Goal: Information Seeking & Learning: Learn about a topic

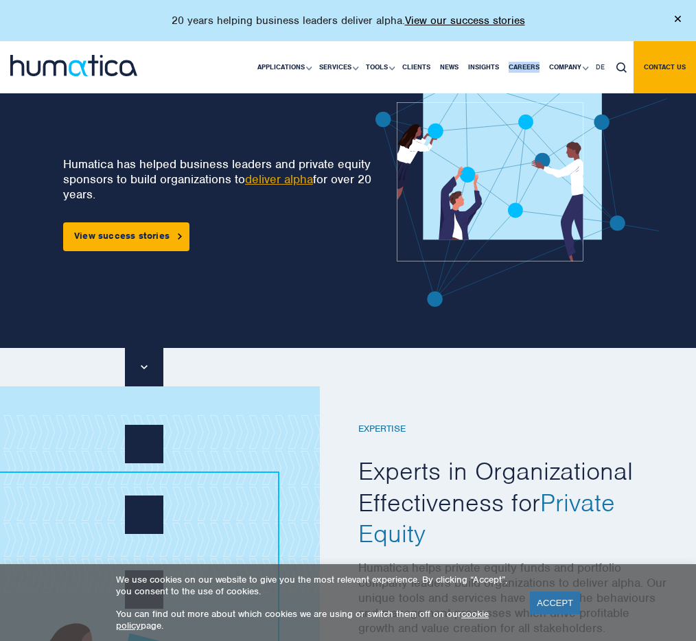
click at [376, 305] on img at bounding box center [521, 190] width 292 height 234
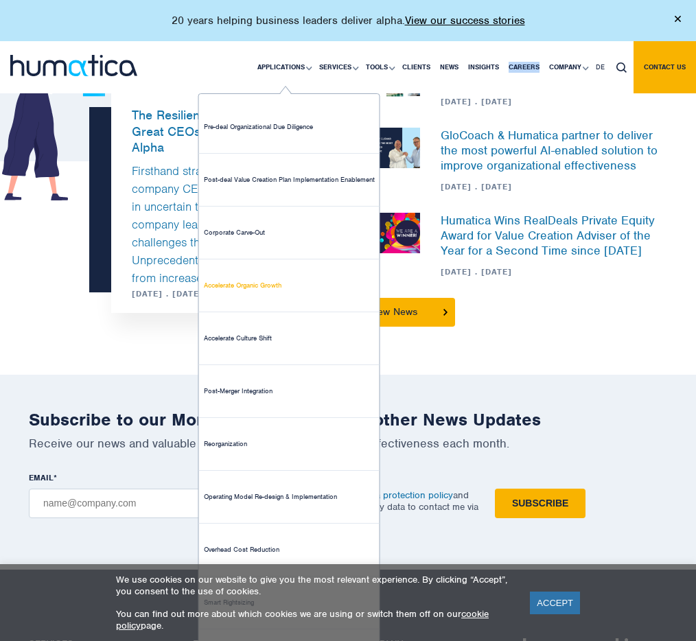
scroll to position [3168, 0]
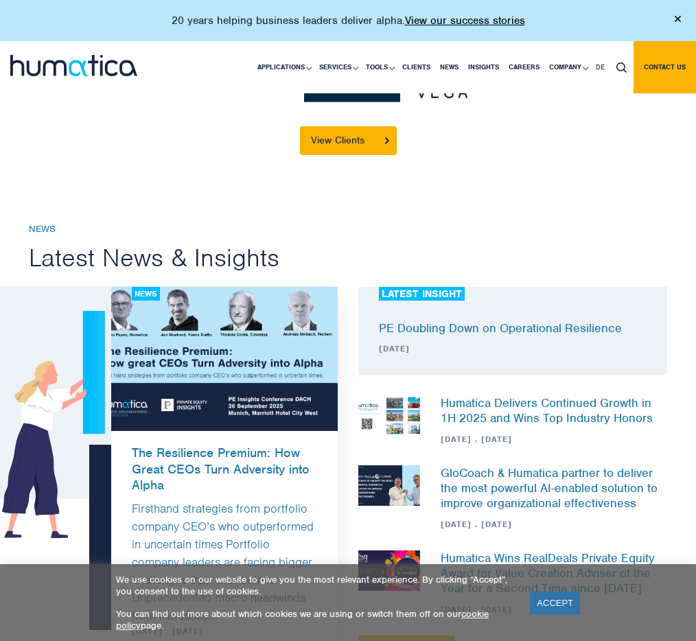
click at [492, 242] on h2 "Latest News & Insights" at bounding box center [348, 258] width 638 height 32
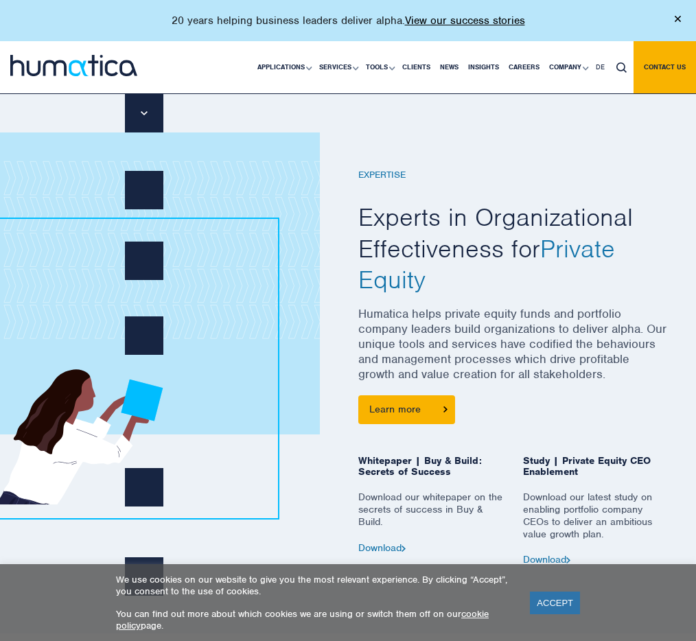
scroll to position [0, 0]
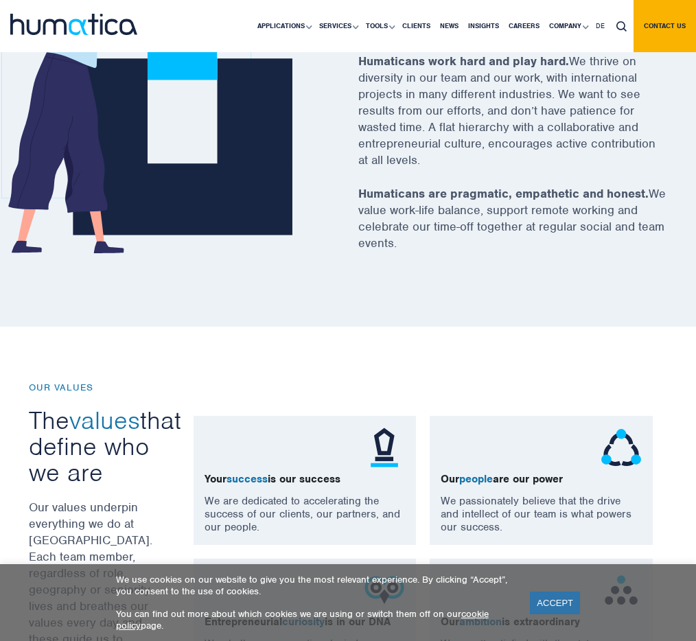
scroll to position [507, 0]
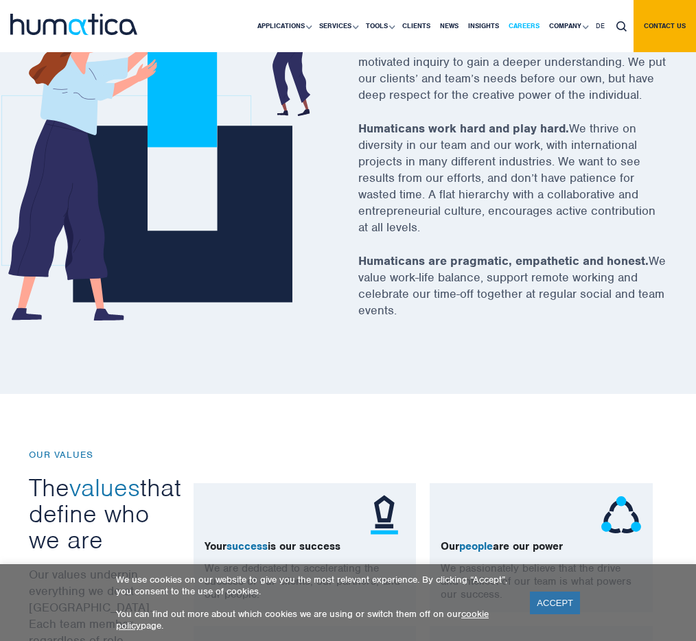
click at [533, 20] on link "Careers" at bounding box center [524, 26] width 40 height 52
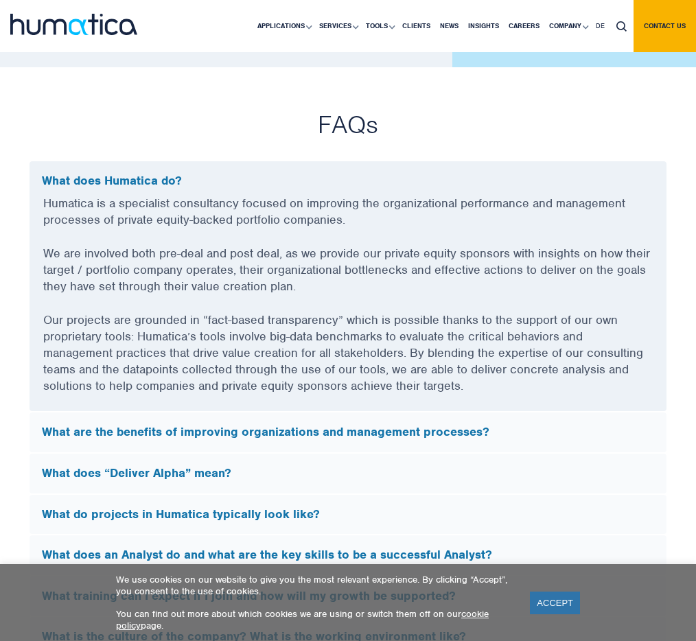
scroll to position [3663, 0]
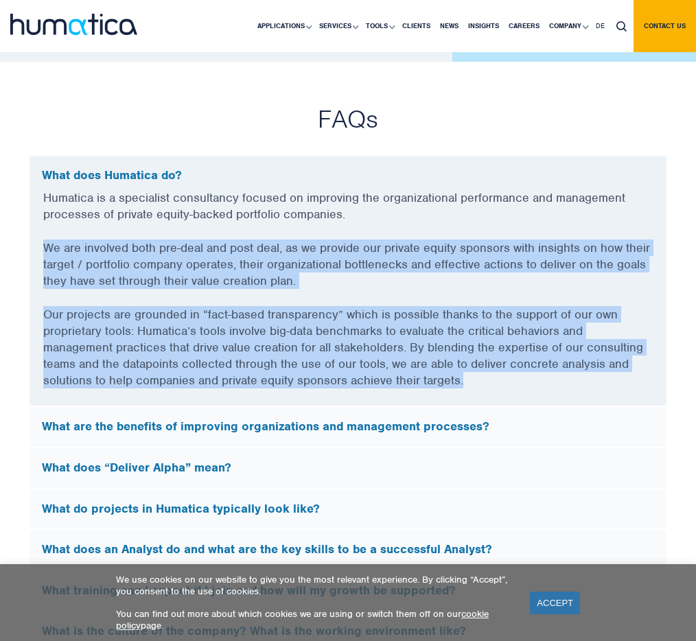
drag, startPoint x: 535, startPoint y: 394, endPoint x: 267, endPoint y: 244, distance: 307.2
click at [268, 244] on div "Humatica is a specialist consultancy focused on improving the organizational pe…" at bounding box center [348, 297] width 637 height 216
click at [267, 239] on p "Humatica is a specialist consultancy focused on improving the organizational pe…" at bounding box center [347, 214] width 609 height 50
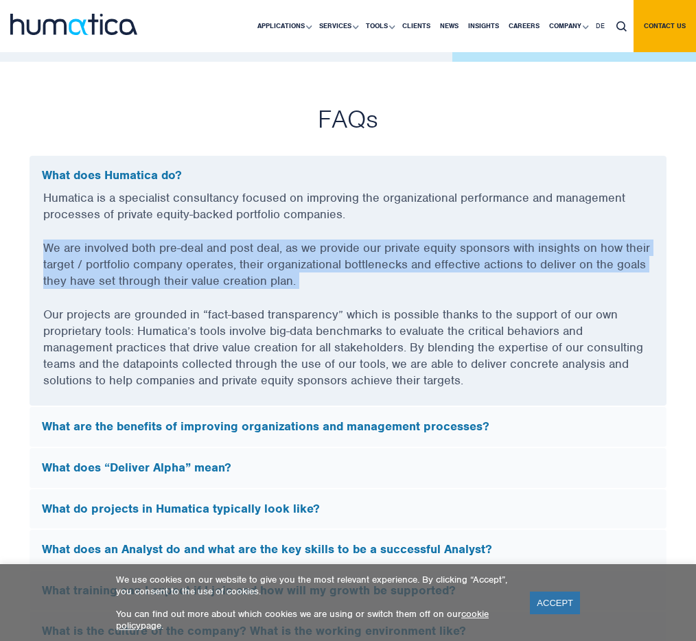
drag, startPoint x: 267, startPoint y: 244, endPoint x: 297, endPoint y: 289, distance: 53.9
click at [297, 289] on div "Humatica is a specialist consultancy focused on improving the organizational pe…" at bounding box center [348, 297] width 637 height 216
click at [297, 289] on p "We are involved both pre-deal and post deal, as we provide our private equity s…" at bounding box center [347, 272] width 609 height 67
drag, startPoint x: 315, startPoint y: 294, endPoint x: 225, endPoint y: 231, distance: 109.4
click at [225, 231] on div "Humatica is a specialist consultancy focused on improving the organizational pe…" at bounding box center [348, 297] width 637 height 216
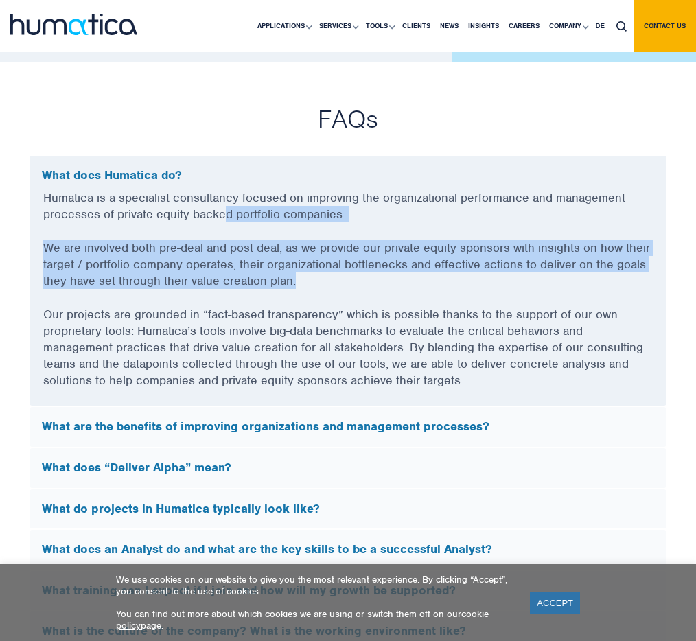
click at [225, 231] on p "Humatica is a specialist consultancy focused on improving the organizational pe…" at bounding box center [347, 214] width 609 height 50
drag, startPoint x: 239, startPoint y: 239, endPoint x: 305, endPoint y: 296, distance: 87.5
click at [305, 296] on div "Humatica is a specialist consultancy focused on improving the organizational pe…" at bounding box center [348, 297] width 637 height 216
click at [305, 296] on p "We are involved both pre-deal and post deal, as we provide our private equity s…" at bounding box center [347, 272] width 609 height 67
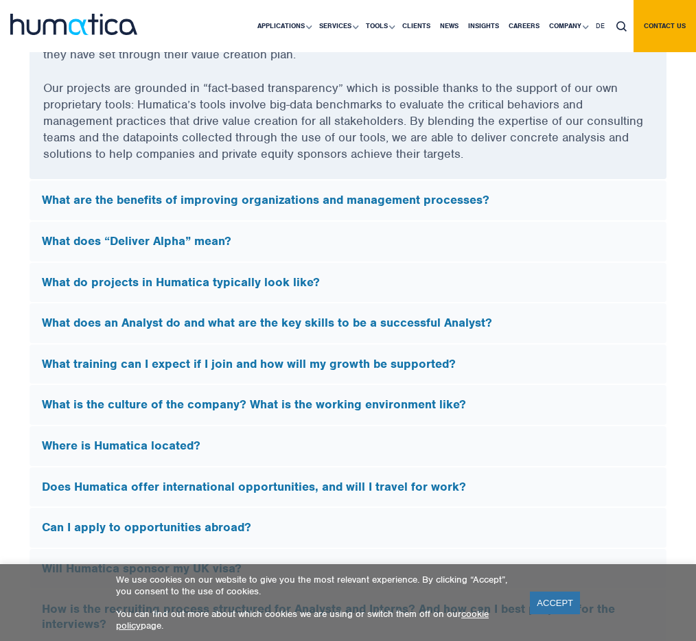
scroll to position [3946, 0]
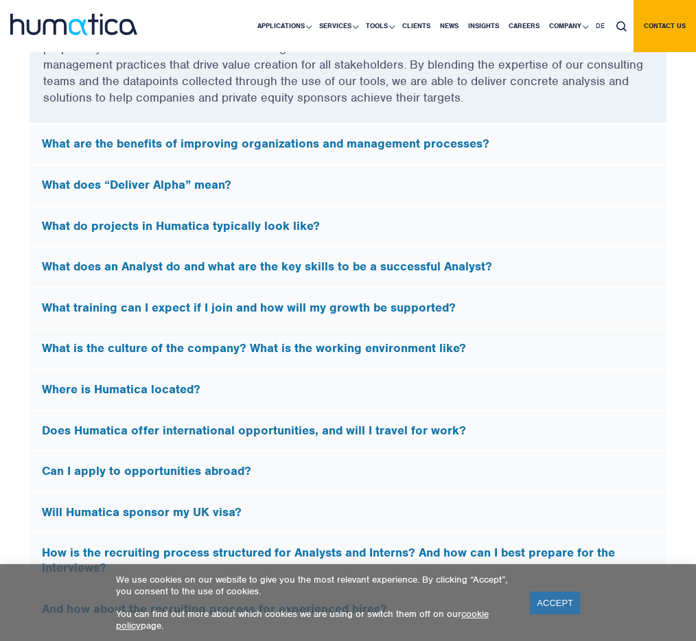
click at [312, 310] on h5 "What training can I expect if I join and how will my growth be supported?" at bounding box center [348, 308] width 612 height 15
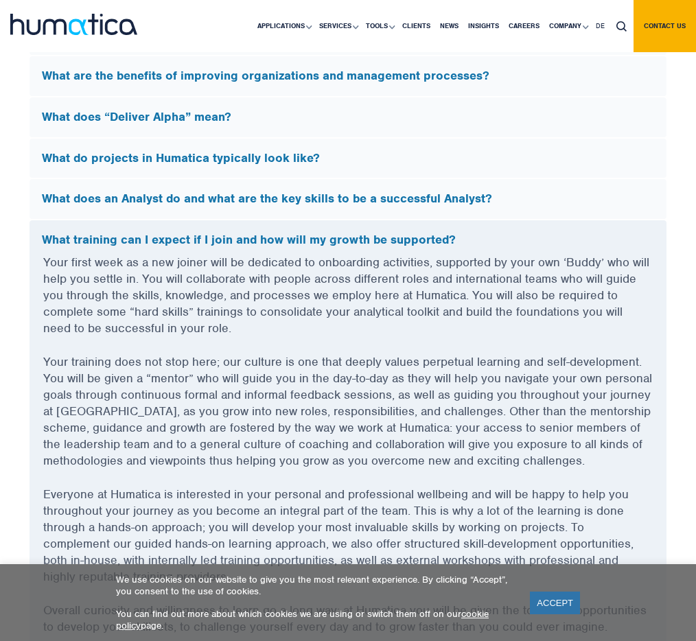
scroll to position [3793, 0]
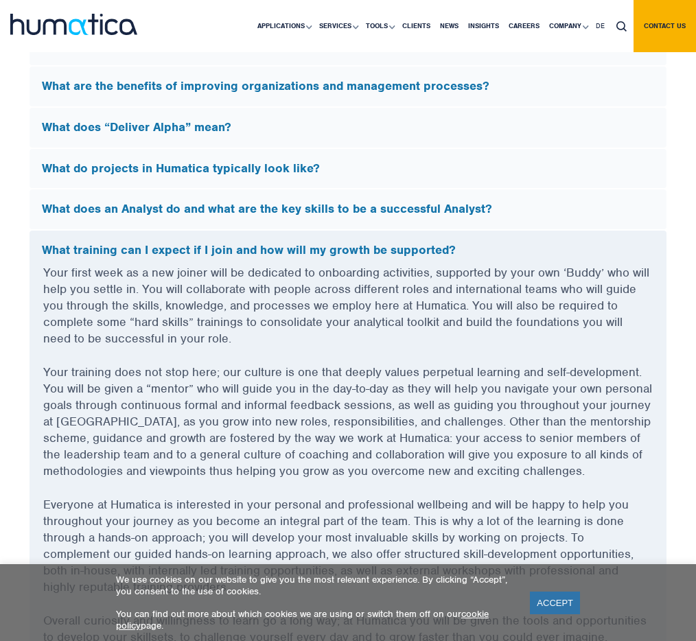
click at [319, 213] on h5 "What does an Analyst do and what are the key skills to be a successful Analyst?" at bounding box center [348, 209] width 612 height 15
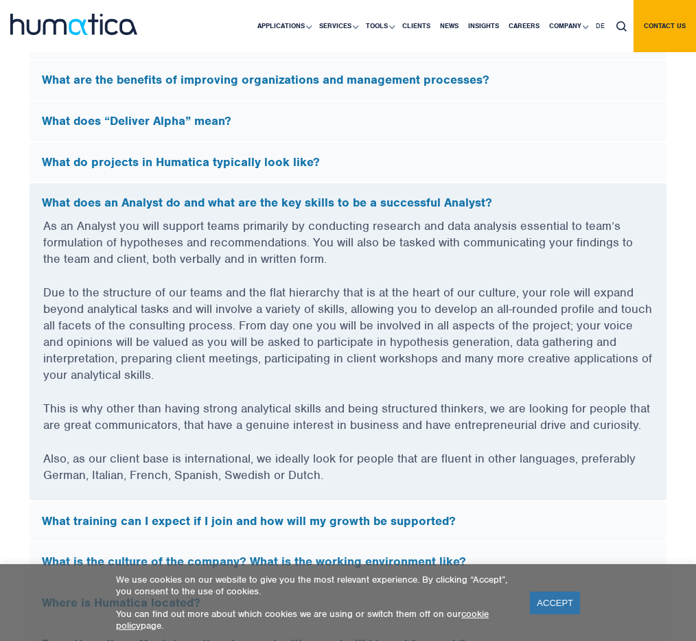
scroll to position [3800, 0]
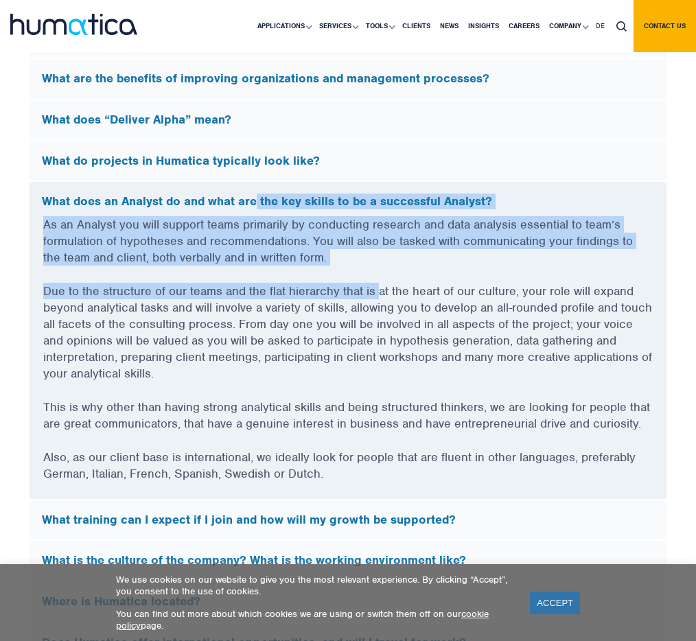
drag, startPoint x: 261, startPoint y: 215, endPoint x: 380, endPoint y: 304, distance: 148.6
click at [380, 304] on div "What does an Analyst do and what are the key skills to be a successful Analyst?…" at bounding box center [348, 340] width 638 height 318
click at [380, 304] on p "Due to the structure of our teams and the flat hierarchy that is at the heart o…" at bounding box center [347, 341] width 609 height 116
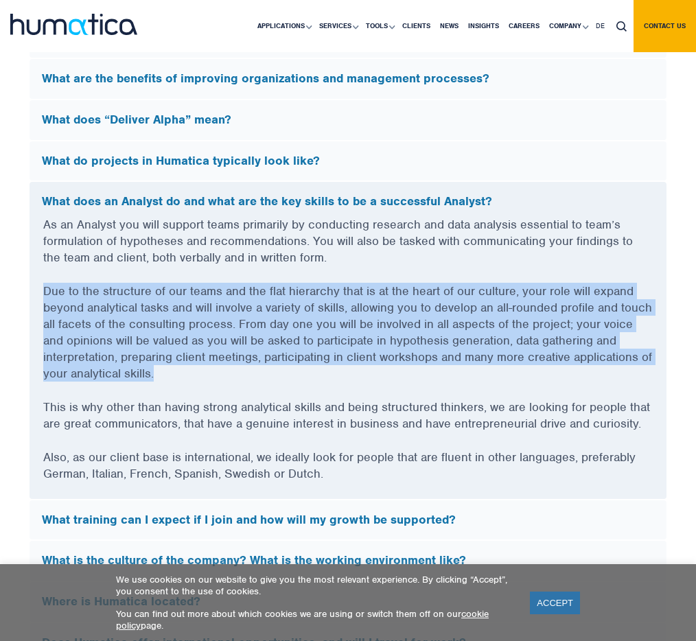
drag, startPoint x: 392, startPoint y: 287, endPoint x: 475, endPoint y: 381, distance: 125.9
click at [475, 381] on div "As an Analyst you will support teams primarily by conducting research and data …" at bounding box center [348, 357] width 637 height 283
click at [475, 381] on p "Due to the structure of our teams and the flat hierarchy that is at the heart o…" at bounding box center [347, 341] width 609 height 116
drag, startPoint x: 475, startPoint y: 386, endPoint x: 409, endPoint y: 286, distance: 119.3
click at [409, 286] on div "As an Analyst you will support teams primarily by conducting research and data …" at bounding box center [348, 357] width 637 height 283
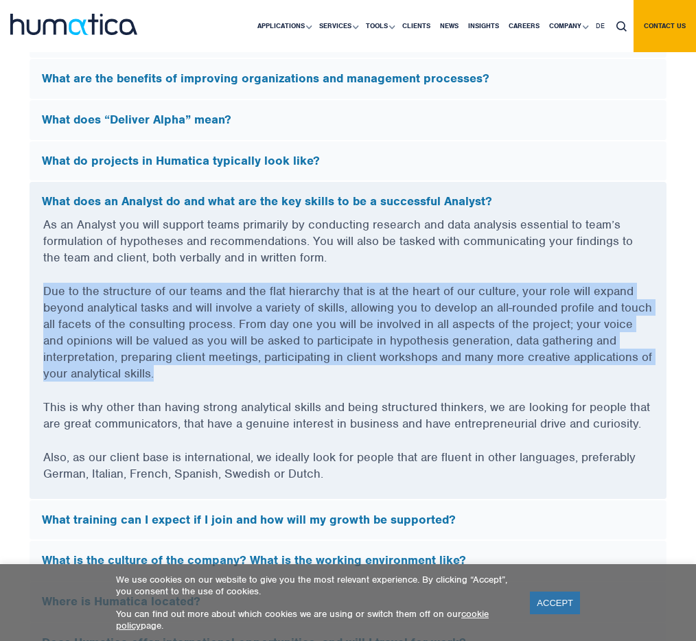
click at [408, 283] on p "As an Analyst you will support teams primarily by conducting research and data …" at bounding box center [347, 249] width 609 height 67
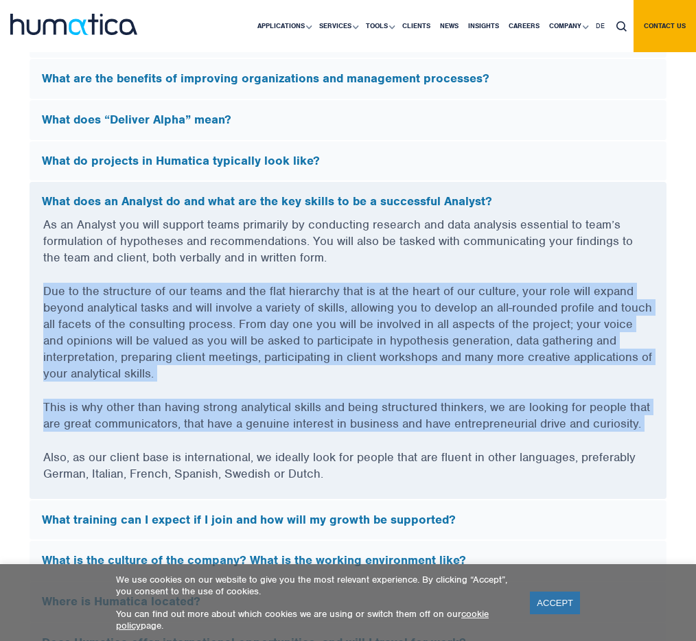
drag, startPoint x: 408, startPoint y: 286, endPoint x: 462, endPoint y: 447, distance: 169.2
click at [462, 447] on div "As an Analyst you will support teams primarily by conducting research and data …" at bounding box center [348, 357] width 637 height 283
click at [462, 447] on p "This is why other than having strong analytical skills and being structured thi…" at bounding box center [347, 424] width 609 height 50
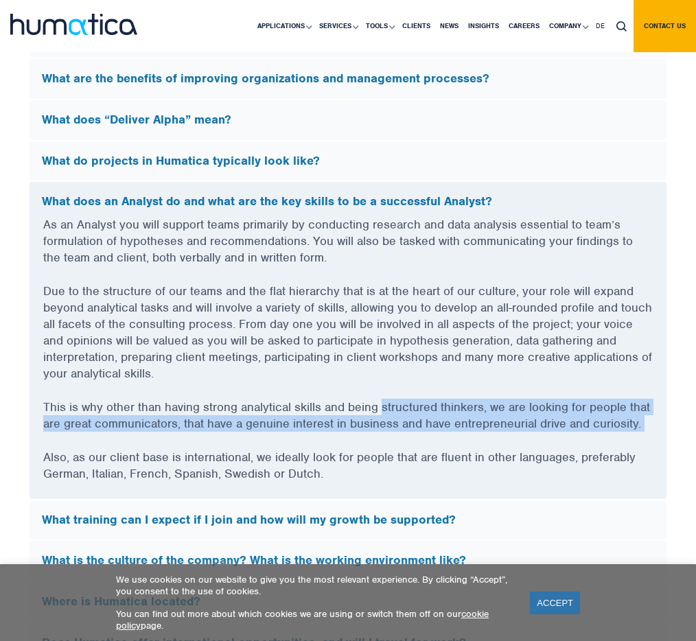
drag, startPoint x: 462, startPoint y: 447, endPoint x: 430, endPoint y: 408, distance: 49.7
click at [430, 408] on p "This is why other than having strong analytical skills and being structured thi…" at bounding box center [347, 424] width 609 height 50
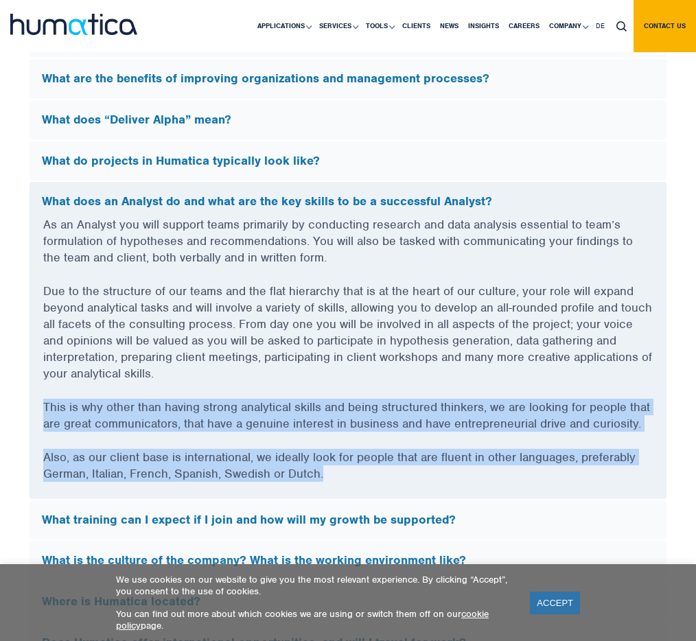
drag, startPoint x: 415, startPoint y: 397, endPoint x: 486, endPoint y: 478, distance: 107.4
click at [486, 478] on div "As an Analyst you will support teams primarily by conducting research and data …" at bounding box center [348, 357] width 637 height 283
click at [486, 478] on p "Also, as our client base is international, we ideally look for people that are …" at bounding box center [347, 474] width 609 height 50
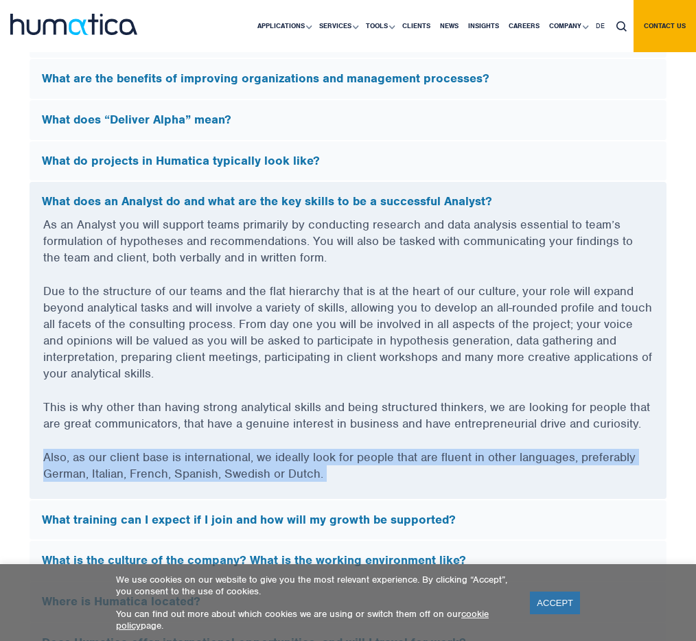
drag, startPoint x: 486, startPoint y: 478, endPoint x: 388, endPoint y: 450, distance: 101.9
click at [388, 450] on div "As an Analyst you will support teams primarily by conducting research and data …" at bounding box center [348, 357] width 637 height 283
click at [388, 449] on p "This is why other than having strong analytical skills and being structured thi…" at bounding box center [347, 424] width 609 height 50
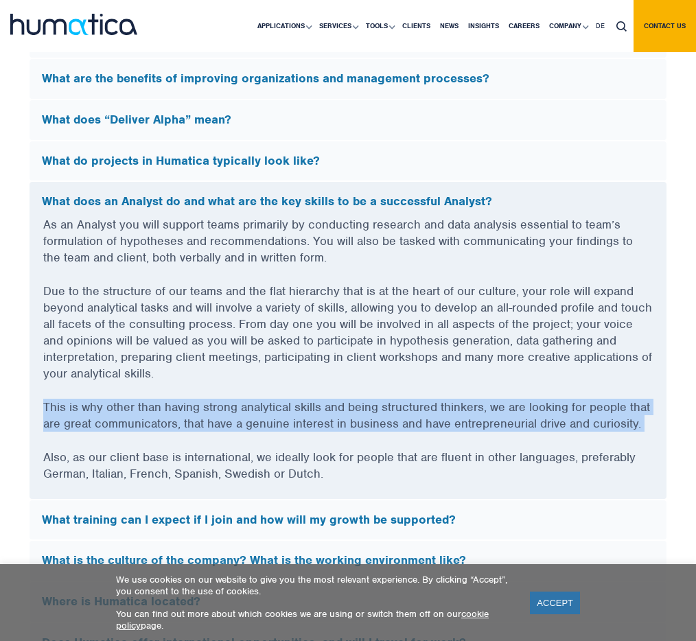
drag, startPoint x: 388, startPoint y: 450, endPoint x: 348, endPoint y: 375, distance: 85.0
click at [349, 375] on div "As an Analyst you will support teams primarily by conducting research and data …" at bounding box center [348, 357] width 637 height 283
click at [348, 375] on p "Due to the structure of our teams and the flat hierarchy that is at the heart o…" at bounding box center [347, 341] width 609 height 116
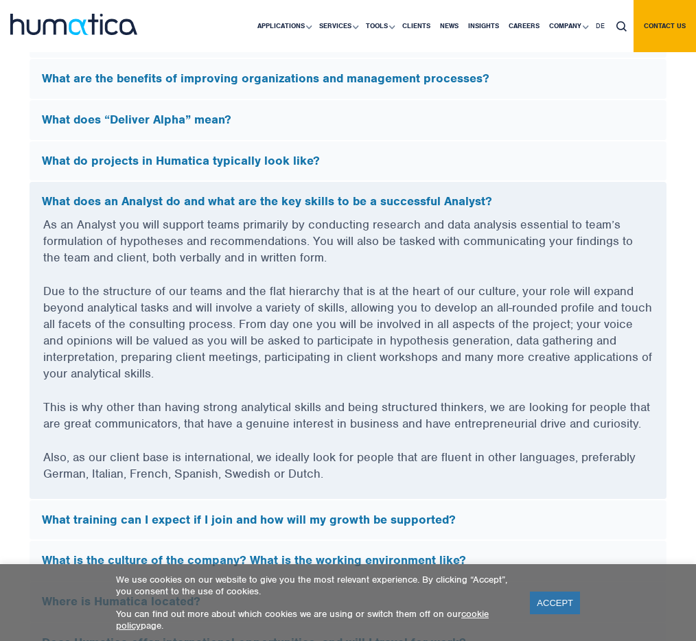
click at [211, 181] on div "What do projects in Humatica typically look like?" at bounding box center [348, 161] width 637 height 40
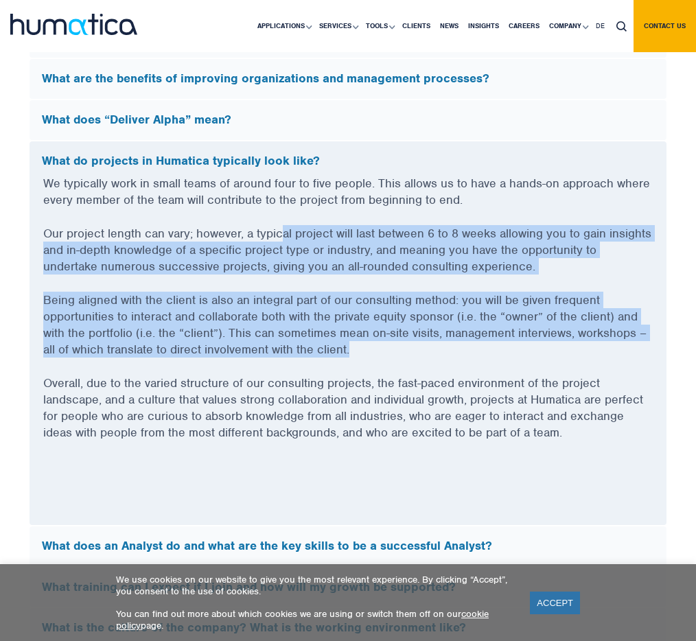
drag, startPoint x: 281, startPoint y: 235, endPoint x: 327, endPoint y: 371, distance: 143.2
click at [327, 371] on div "We typically work in small teams of around four to five people. This allows us …" at bounding box center [348, 350] width 637 height 350
click at [327, 371] on p "Being aligned with the client is also an integral part of our consulting method…" at bounding box center [347, 333] width 609 height 83
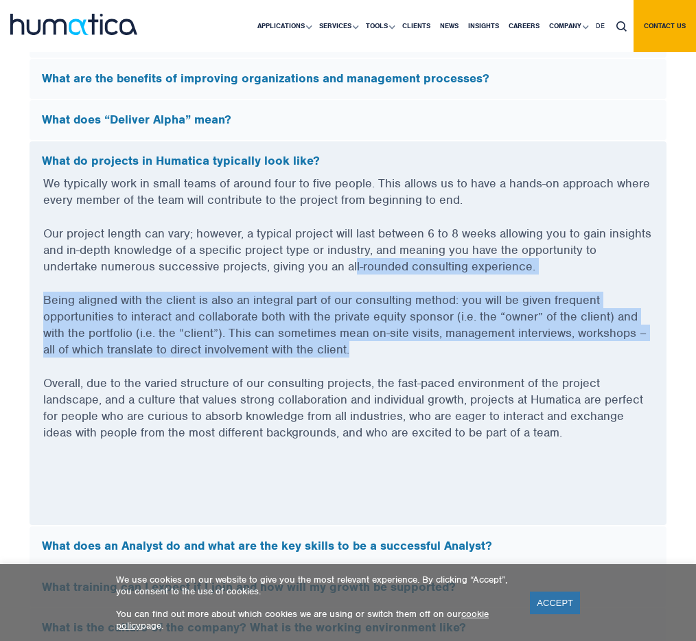
drag, startPoint x: 344, startPoint y: 375, endPoint x: 298, endPoint y: 282, distance: 103.4
click at [298, 282] on div "We typically work in small teams of around four to five people. This allows us …" at bounding box center [348, 350] width 637 height 350
click at [298, 282] on p "Our project length can vary; however, a typical project will last between 6 to …" at bounding box center [347, 258] width 609 height 67
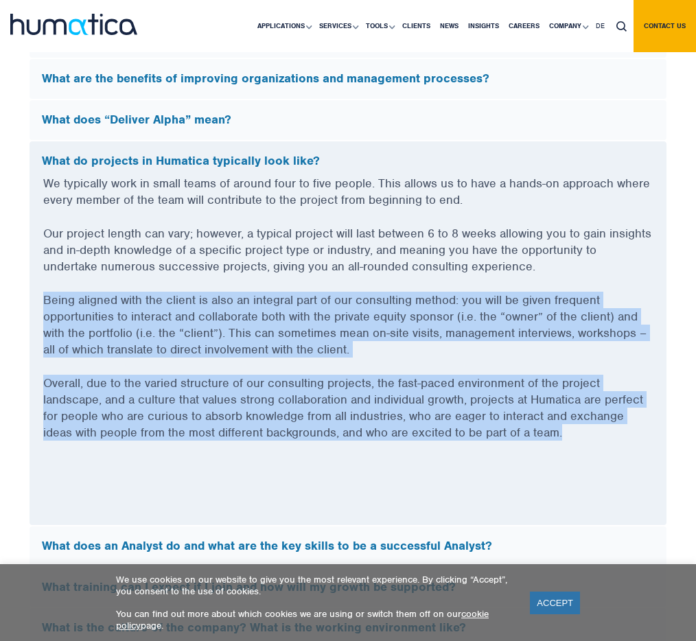
drag, startPoint x: 311, startPoint y: 288, endPoint x: 471, endPoint y: 457, distance: 232.5
click at [471, 457] on div "We typically work in small teams of around four to five people. This allows us …" at bounding box center [348, 350] width 637 height 350
click at [471, 457] on p "Overall, due to the varied structure of our consulting projects, the fast-paced…" at bounding box center [347, 416] width 609 height 83
drag, startPoint x: 471, startPoint y: 457, endPoint x: 349, endPoint y: 294, distance: 203.0
click at [349, 294] on div "We typically work in small teams of around four to five people. This allows us …" at bounding box center [348, 350] width 637 height 350
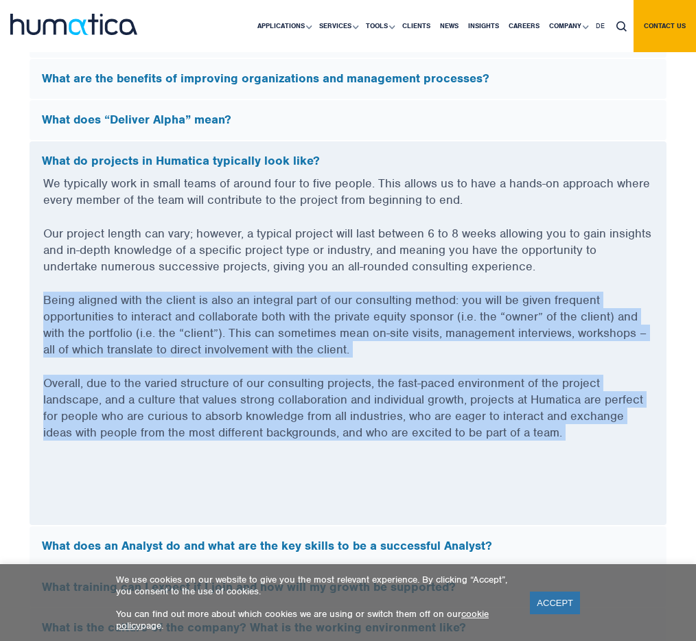
click at [349, 292] on p "Our project length can vary; however, a typical project will last between 6 to …" at bounding box center [347, 258] width 609 height 67
drag, startPoint x: 349, startPoint y: 294, endPoint x: 465, endPoint y: 456, distance: 198.6
click at [465, 456] on div "We typically work in small teams of around four to five people. This allows us …" at bounding box center [348, 350] width 637 height 350
click at [465, 456] on p "Overall, due to the varied structure of our consulting projects, the fast-paced…" at bounding box center [347, 416] width 609 height 83
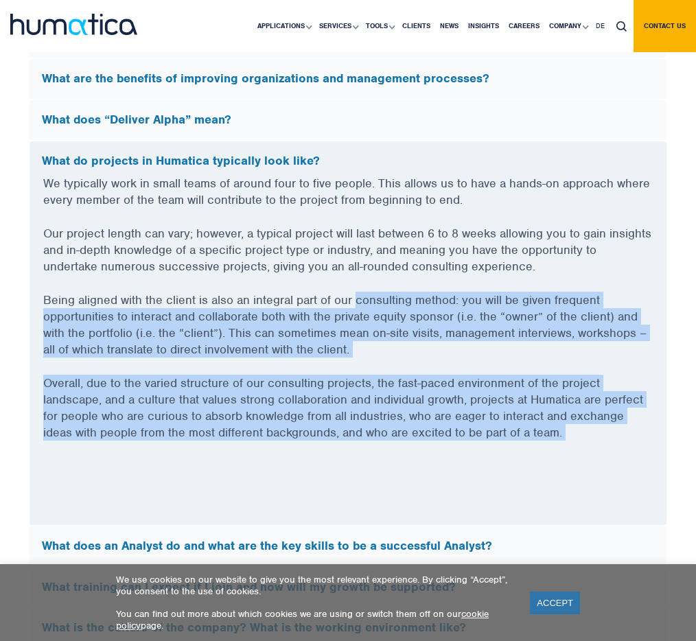
drag, startPoint x: 465, startPoint y: 456, endPoint x: 375, endPoint y: 302, distance: 178.4
click at [375, 302] on div "We typically work in small teams of around four to five people. This allows us …" at bounding box center [348, 350] width 637 height 350
click at [375, 302] on p "Being aligned with the client is also an integral part of our consulting method…" at bounding box center [347, 333] width 609 height 83
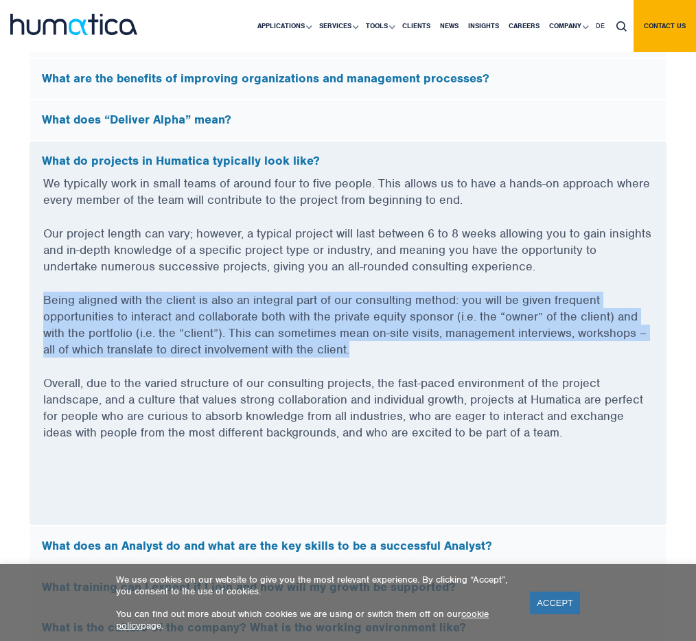
drag, startPoint x: 369, startPoint y: 293, endPoint x: 398, endPoint y: 367, distance: 79.5
click at [398, 367] on div "We typically work in small teams of around four to five people. This allows us …" at bounding box center [348, 350] width 637 height 350
click at [397, 363] on p "Being aligned with the client is also an integral part of our consulting method…" at bounding box center [347, 333] width 609 height 83
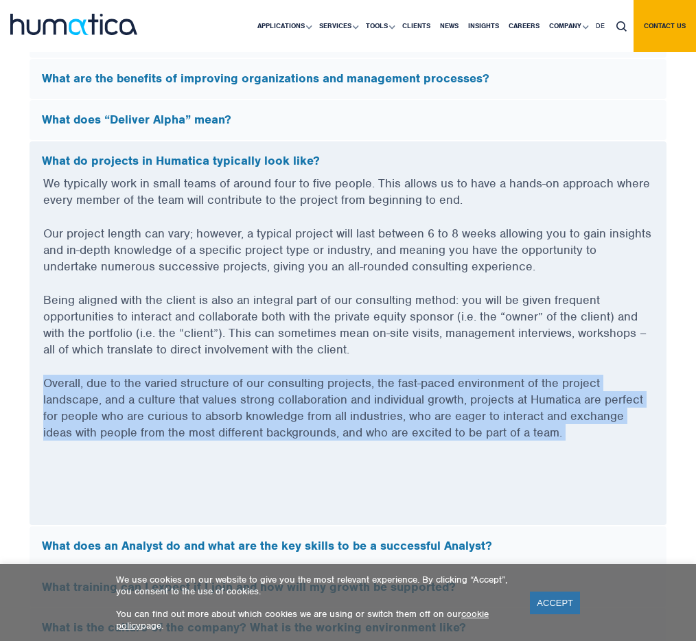
drag, startPoint x: 397, startPoint y: 363, endPoint x: 436, endPoint y: 452, distance: 97.1
click at [436, 452] on div "We typically work in small teams of around four to five people. This allows us …" at bounding box center [348, 350] width 637 height 350
click at [436, 452] on p "Overall, due to the varied structure of our consulting projects, the fast-paced…" at bounding box center [347, 416] width 609 height 83
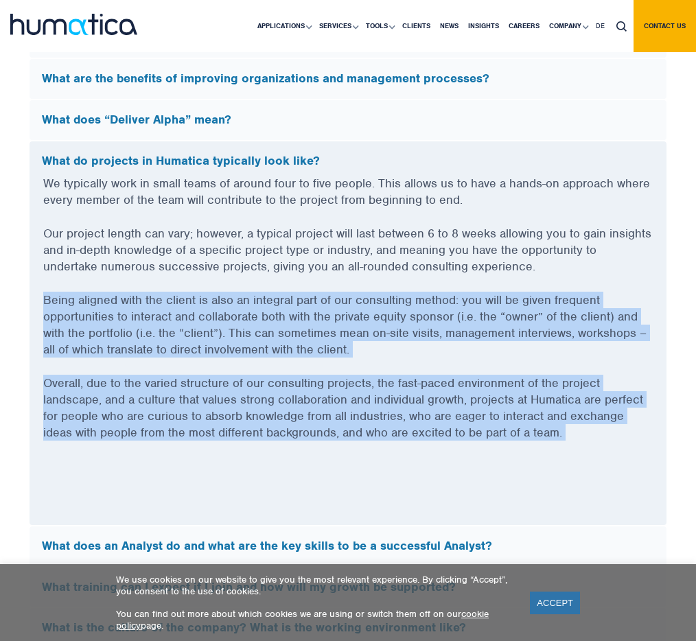
drag, startPoint x: 436, startPoint y: 452, endPoint x: 387, endPoint y: 294, distance: 165.2
click at [387, 294] on div "We typically work in small teams of around four to five people. This allows us …" at bounding box center [348, 350] width 637 height 350
click at [387, 292] on p "Our project length can vary; however, a typical project will last between 6 to …" at bounding box center [347, 258] width 609 height 67
drag, startPoint x: 387, startPoint y: 294, endPoint x: 414, endPoint y: 467, distance: 175.0
click at [414, 467] on div "We typically work in small teams of around four to five people. This allows us …" at bounding box center [348, 350] width 637 height 350
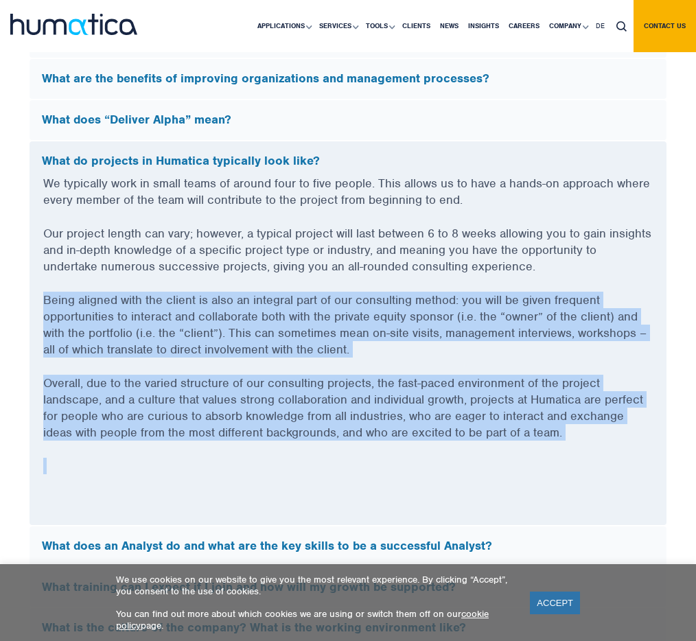
click at [414, 467] on p at bounding box center [347, 475] width 609 height 34
drag, startPoint x: 414, startPoint y: 467, endPoint x: 371, endPoint y: 285, distance: 186.7
click at [371, 285] on div "We typically work in small teams of around four to five people. This allows us …" at bounding box center [348, 350] width 637 height 350
click at [371, 285] on p "Our project length can vary; however, a typical project will last between 6 to …" at bounding box center [347, 258] width 609 height 67
drag, startPoint x: 371, startPoint y: 285, endPoint x: 451, endPoint y: 467, distance: 197.9
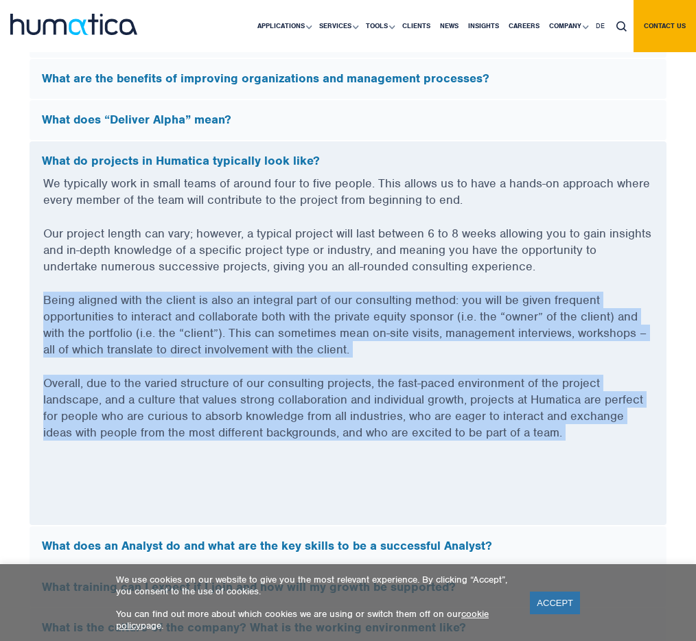
click at [451, 467] on div "We typically work in small teams of around four to five people. This allows us …" at bounding box center [348, 350] width 637 height 350
click at [451, 467] on p at bounding box center [347, 475] width 609 height 34
drag, startPoint x: 491, startPoint y: 459, endPoint x: 432, endPoint y: 292, distance: 176.9
click at [432, 292] on div "We typically work in small teams of around four to five people. This allows us …" at bounding box center [348, 350] width 637 height 350
click at [432, 292] on p "Our project length can vary; however, a typical project will last between 6 to …" at bounding box center [347, 258] width 609 height 67
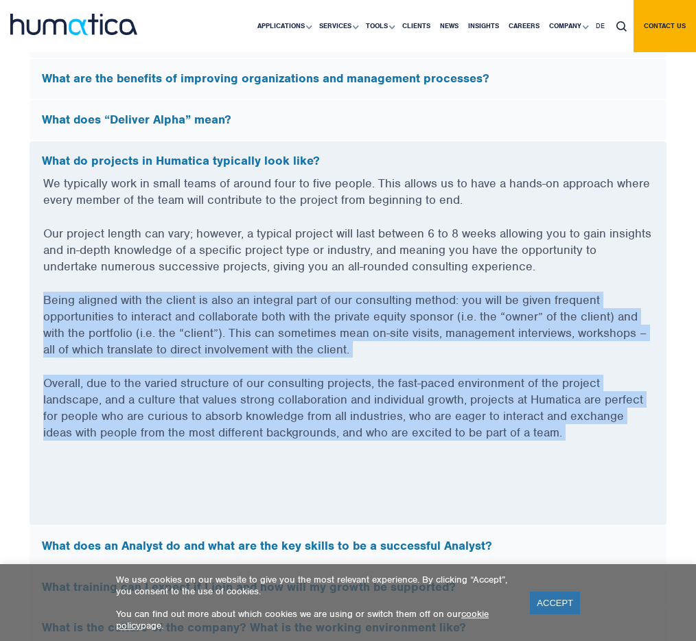
drag, startPoint x: 432, startPoint y: 292, endPoint x: 524, endPoint y: 458, distance: 189.5
click at [524, 458] on div "We typically work in small teams of around four to five people. This allows us …" at bounding box center [348, 350] width 637 height 350
click at [524, 458] on p "Overall, due to the varied structure of our consulting projects, the fast-paced…" at bounding box center [347, 416] width 609 height 83
drag, startPoint x: 524, startPoint y: 458, endPoint x: 411, endPoint y: 283, distance: 208.6
click at [411, 283] on div "We typically work in small teams of around four to five people. This allows us …" at bounding box center [348, 350] width 637 height 350
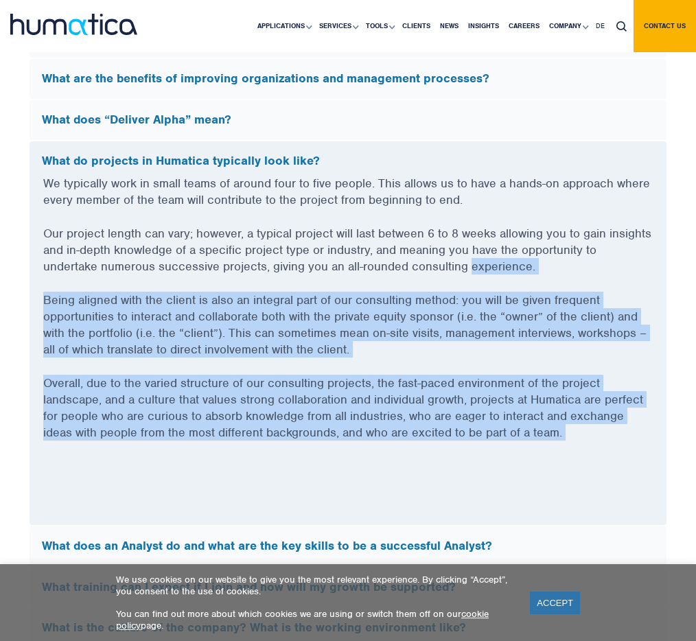
click at [411, 283] on p "Our project length can vary; however, a typical project will last between 6 to …" at bounding box center [347, 258] width 609 height 67
drag, startPoint x: 419, startPoint y: 298, endPoint x: 510, endPoint y: 475, distance: 199.5
click at [510, 475] on div "We typically work in small teams of around four to five people. This allows us …" at bounding box center [348, 350] width 637 height 350
click at [510, 475] on p at bounding box center [347, 475] width 609 height 34
drag, startPoint x: 555, startPoint y: 460, endPoint x: 476, endPoint y: 283, distance: 193.8
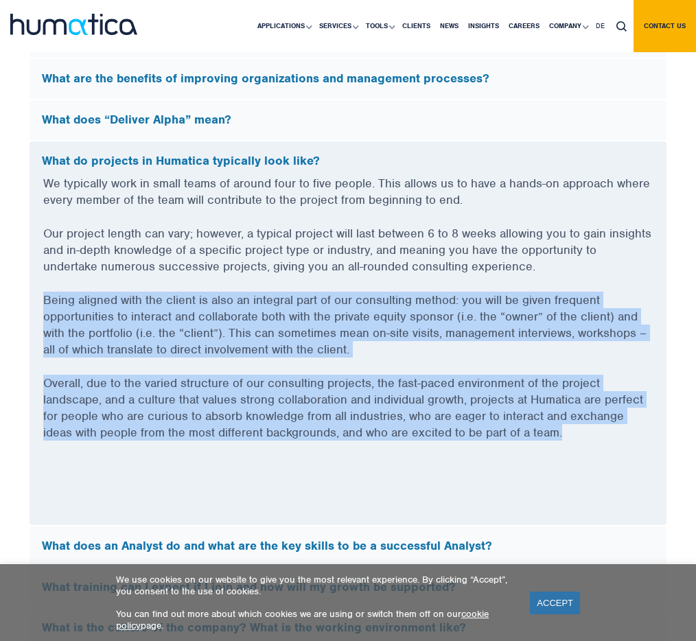
click at [476, 283] on div "We typically work in small teams of around four to five people. This allows us …" at bounding box center [348, 350] width 637 height 350
click at [476, 283] on p "Our project length can vary; however, a typical project will last between 6 to …" at bounding box center [347, 258] width 609 height 67
drag, startPoint x: 476, startPoint y: 283, endPoint x: 570, endPoint y: 452, distance: 193.2
click at [570, 452] on div "We typically work in small teams of around four to five people. This allows us …" at bounding box center [348, 350] width 637 height 350
click at [570, 453] on p "Overall, due to the varied structure of our consulting projects, the fast-paced…" at bounding box center [347, 416] width 609 height 83
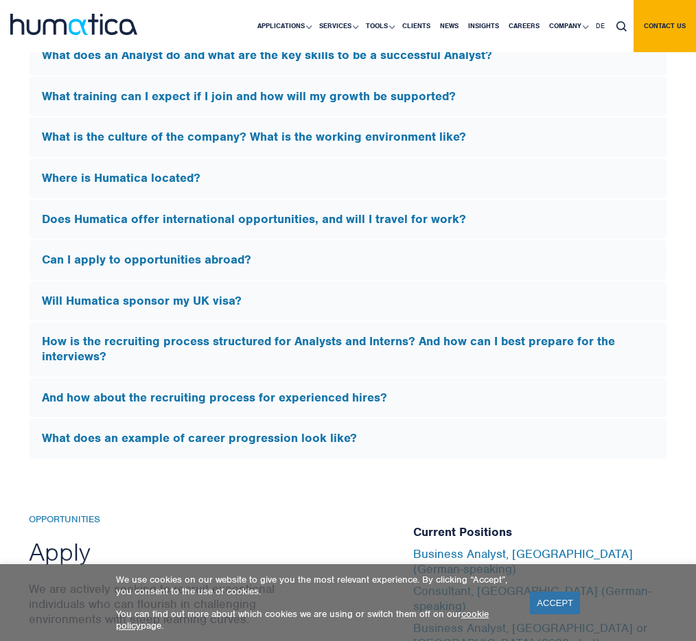
scroll to position [4307, 0]
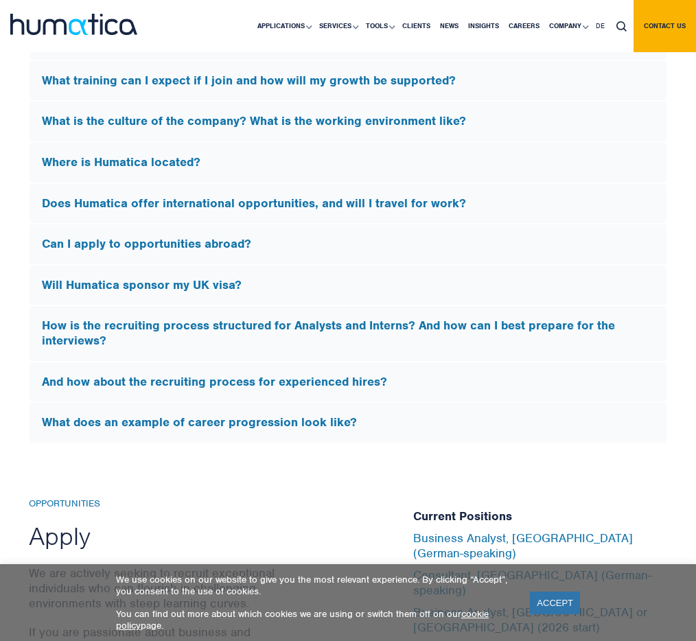
click at [412, 346] on h5 "How is the recruiting process structured for Analysts and Interns? And how can …" at bounding box center [348, 333] width 612 height 30
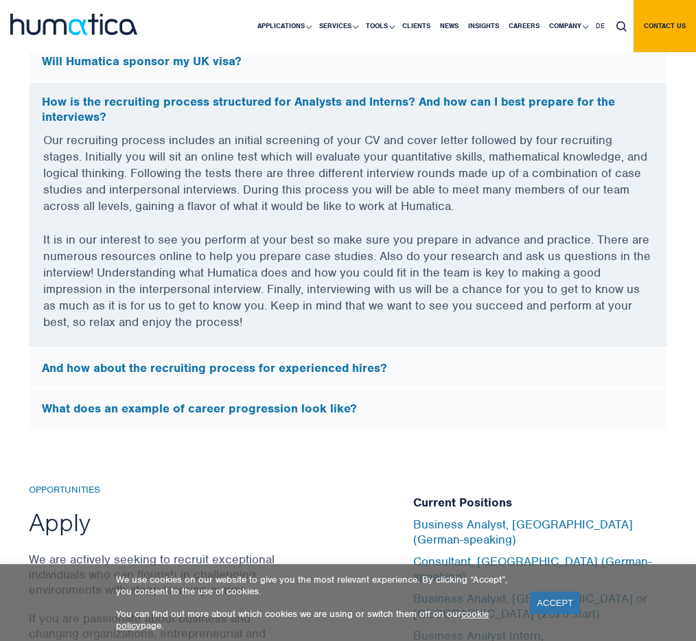
scroll to position [4174, 0]
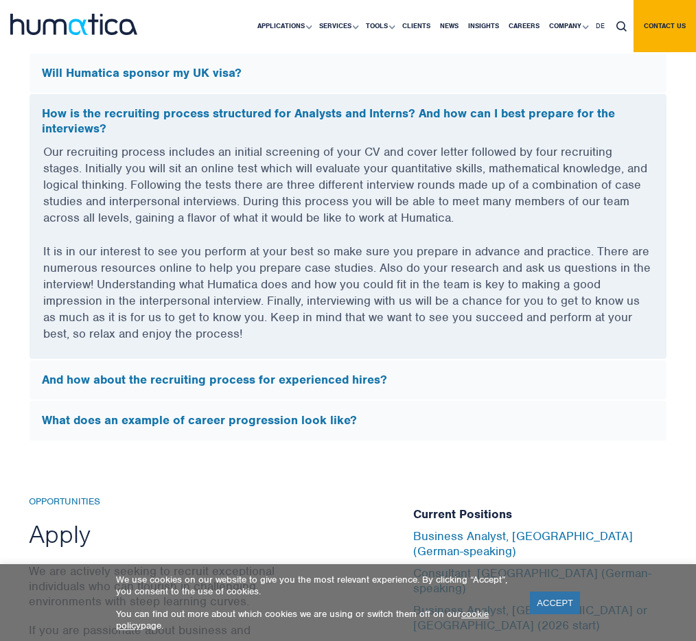
drag, startPoint x: 444, startPoint y: 237, endPoint x: 245, endPoint y: 246, distance: 199.2
click at [245, 243] on p "Our recruiting process includes an initial screening of your CV and cover lette…" at bounding box center [347, 192] width 609 height 99
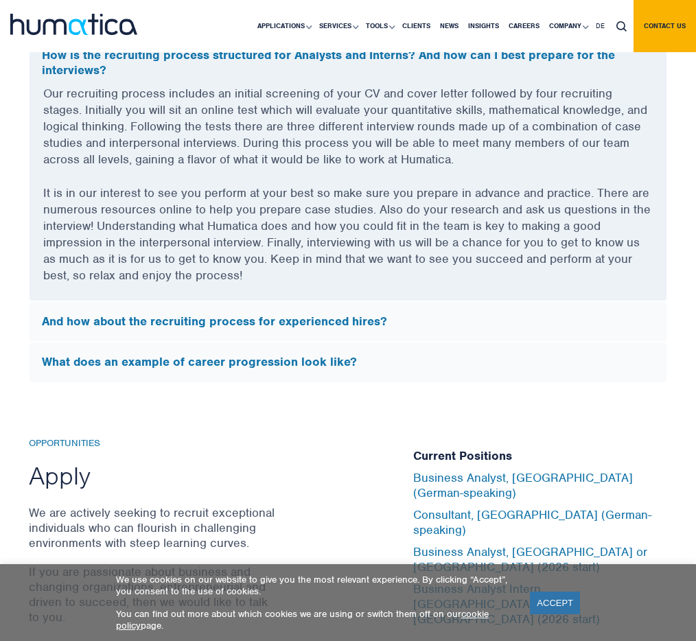
scroll to position [4292, 0]
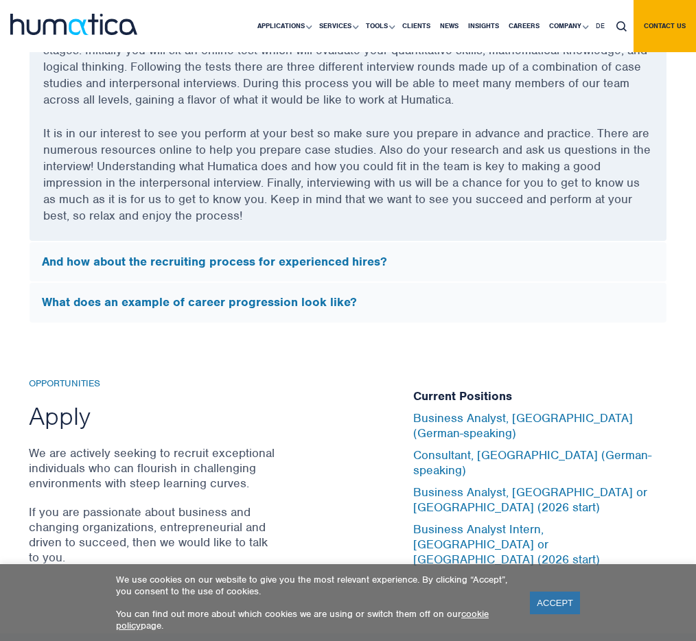
click at [246, 310] on h5 "What does an example of career progression look like?" at bounding box center [348, 302] width 612 height 15
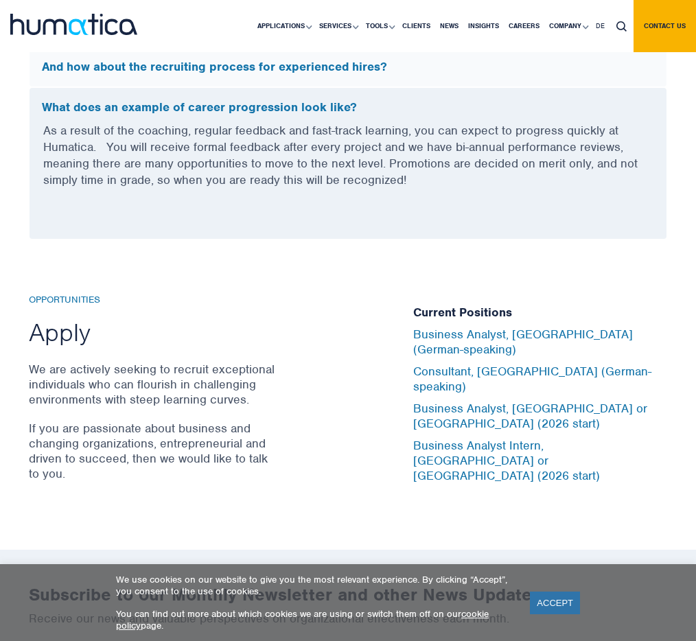
scroll to position [4269, 0]
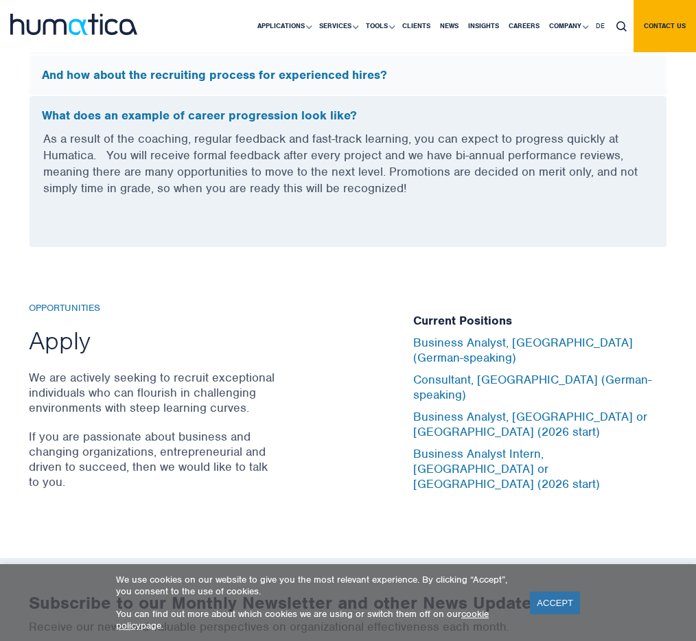
click at [147, 379] on p "We are actively seeking to recruit exceptional individuals who can flourish in …" at bounding box center [152, 392] width 247 height 45
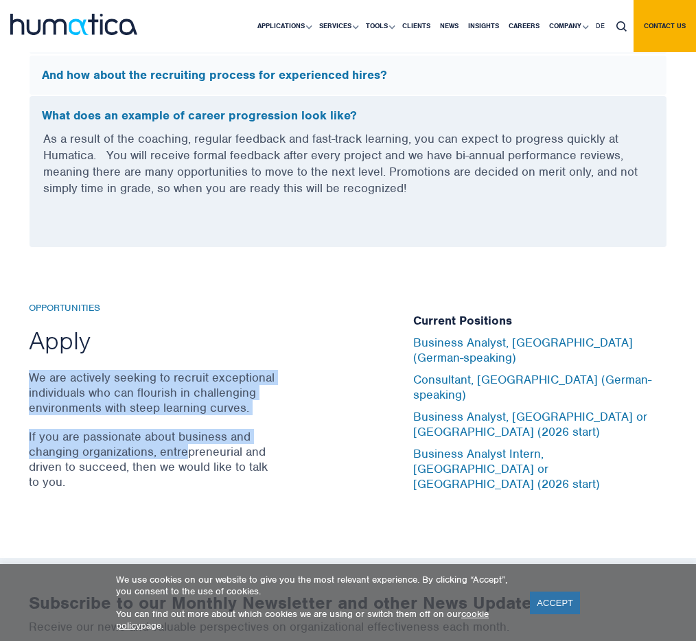
drag, startPoint x: 162, startPoint y: 369, endPoint x: 187, endPoint y: 459, distance: 93.2
click at [187, 460] on div "Opportunities Apply We are actively seeking to recruit exceptional individuals …" at bounding box center [211, 403] width 364 height 200
click at [187, 459] on p "If you are passionate about business and changing organizations, entrepreneuria…" at bounding box center [152, 459] width 247 height 60
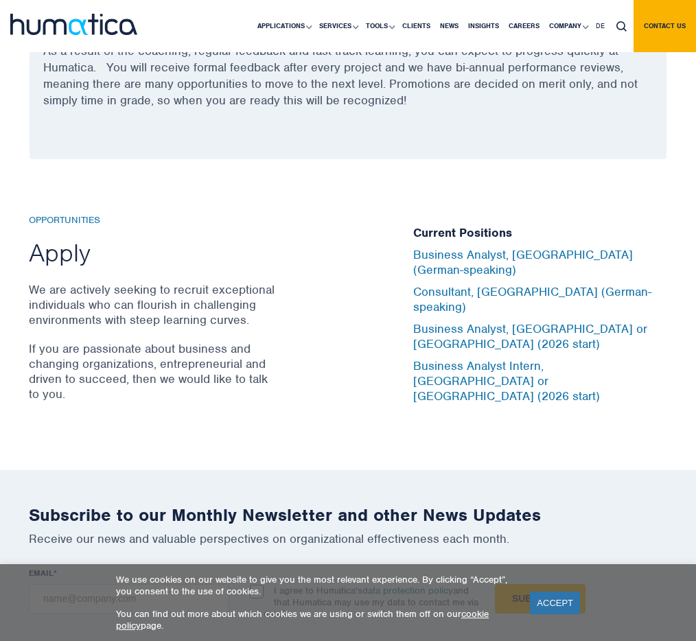
scroll to position [4359, 0]
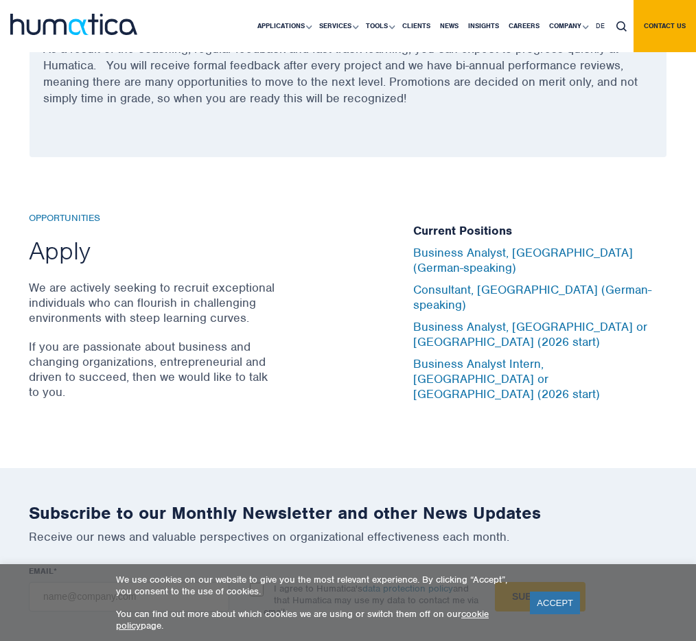
click at [552, 413] on div "Current Positions Business Analyst, Munich (German-speaking) Consultant, Munich…" at bounding box center [540, 313] width 254 height 200
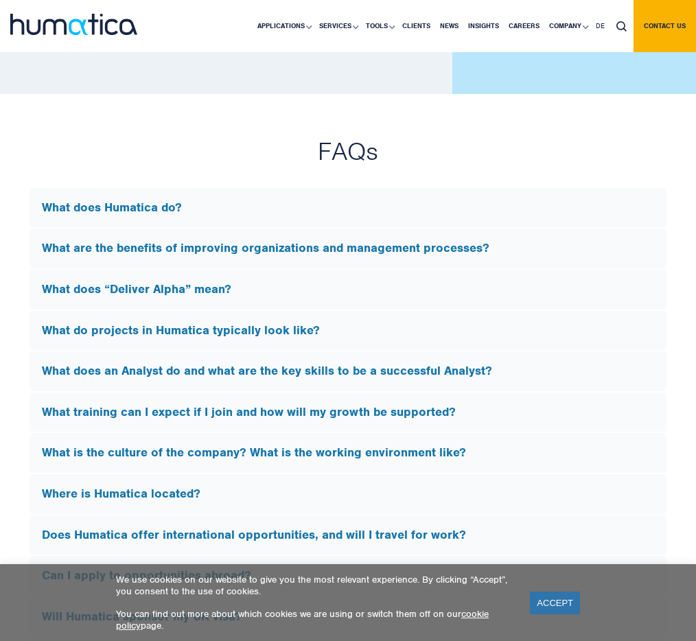
scroll to position [3632, 0]
